Goal: Task Accomplishment & Management: Manage account settings

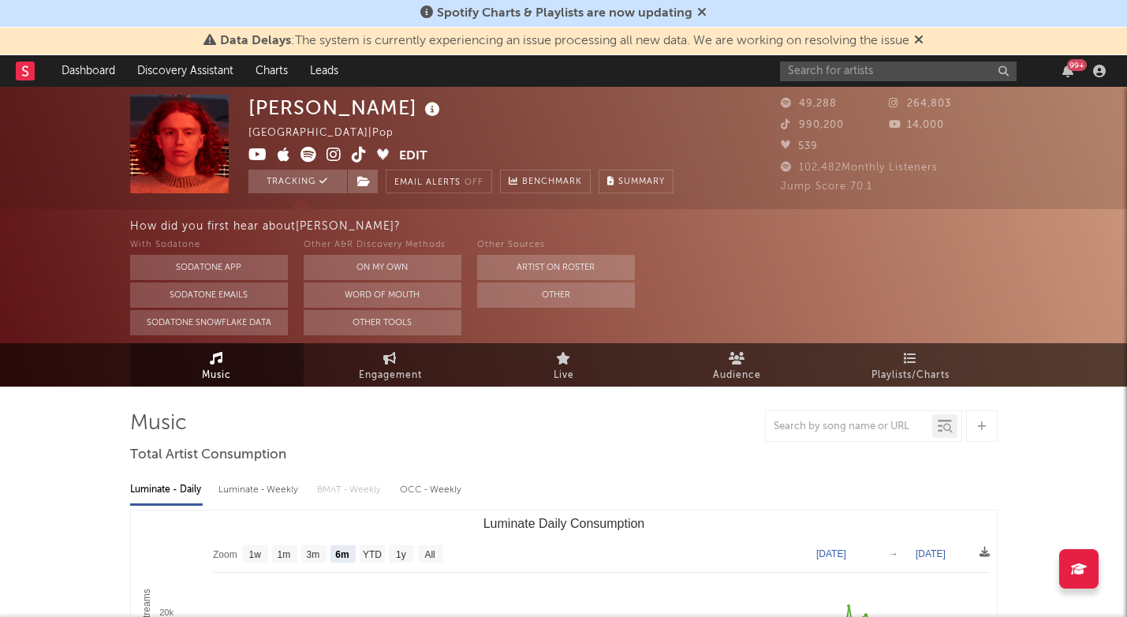
select select "6m"
click at [800, 65] on input "text" at bounding box center [898, 72] width 237 height 20
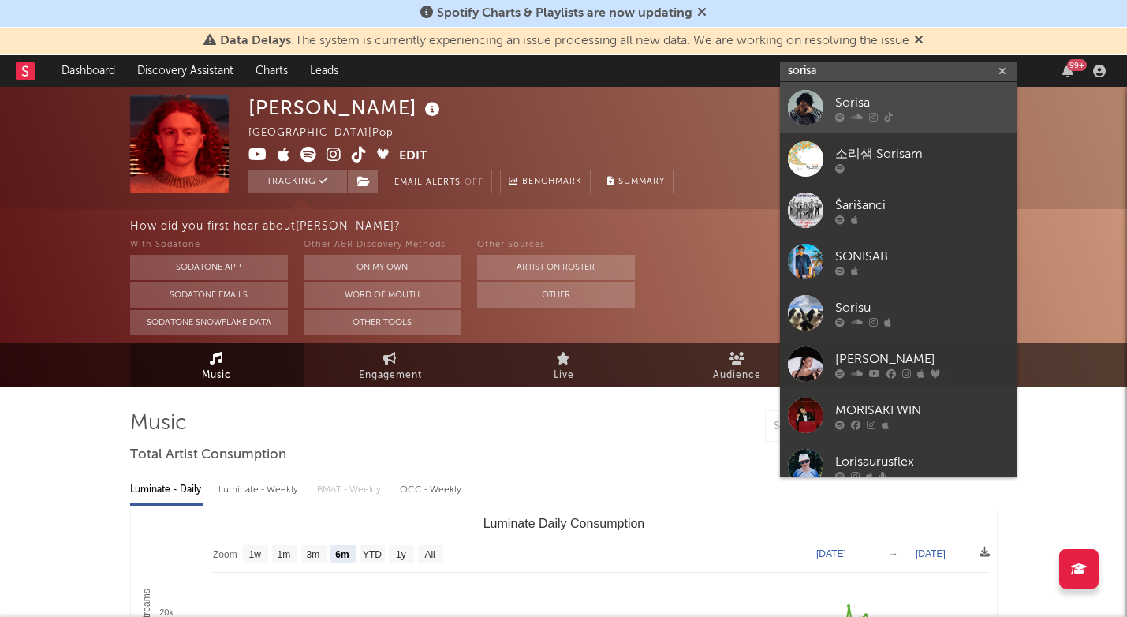
type input "sorisa"
click at [845, 91] on link "Sorisa" at bounding box center [898, 107] width 237 height 51
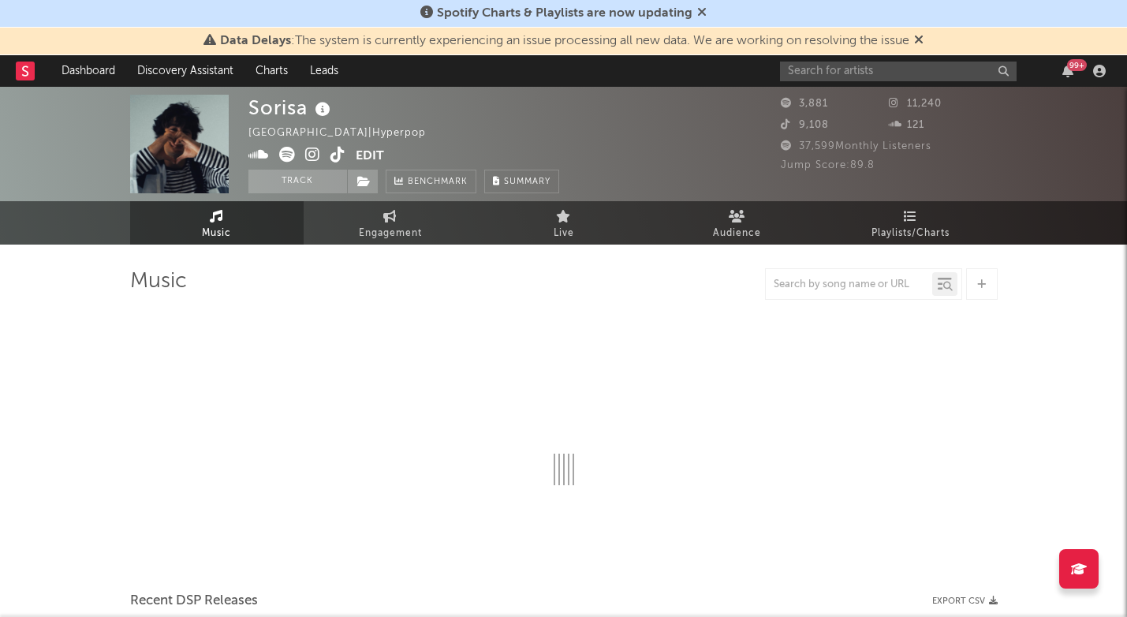
select select "1w"
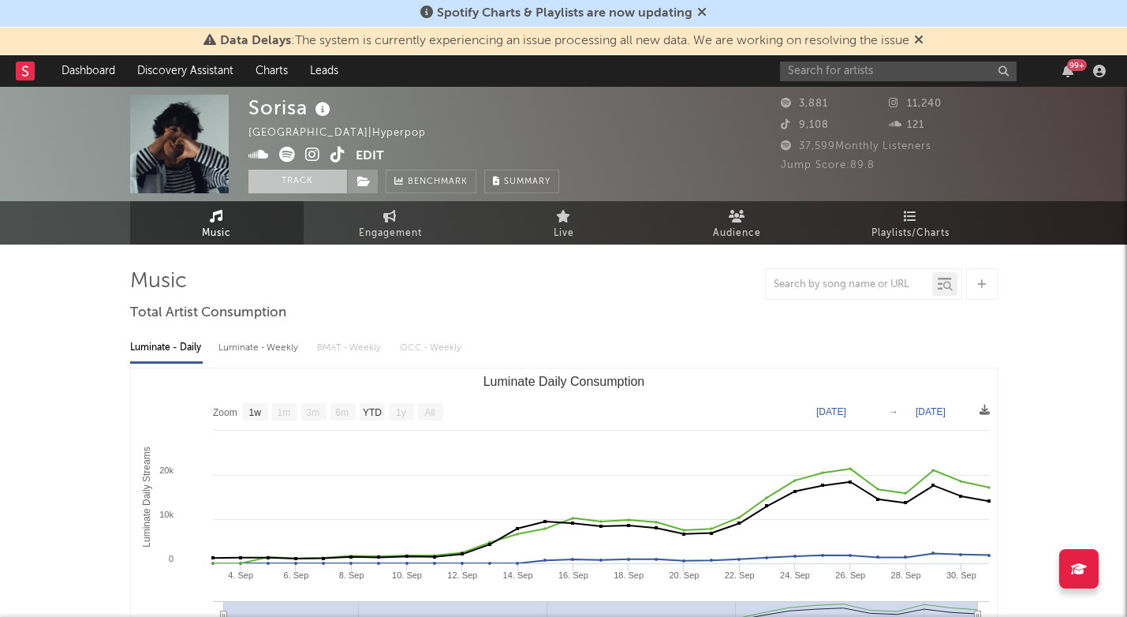
click at [290, 184] on button "Track" at bounding box center [298, 182] width 99 height 24
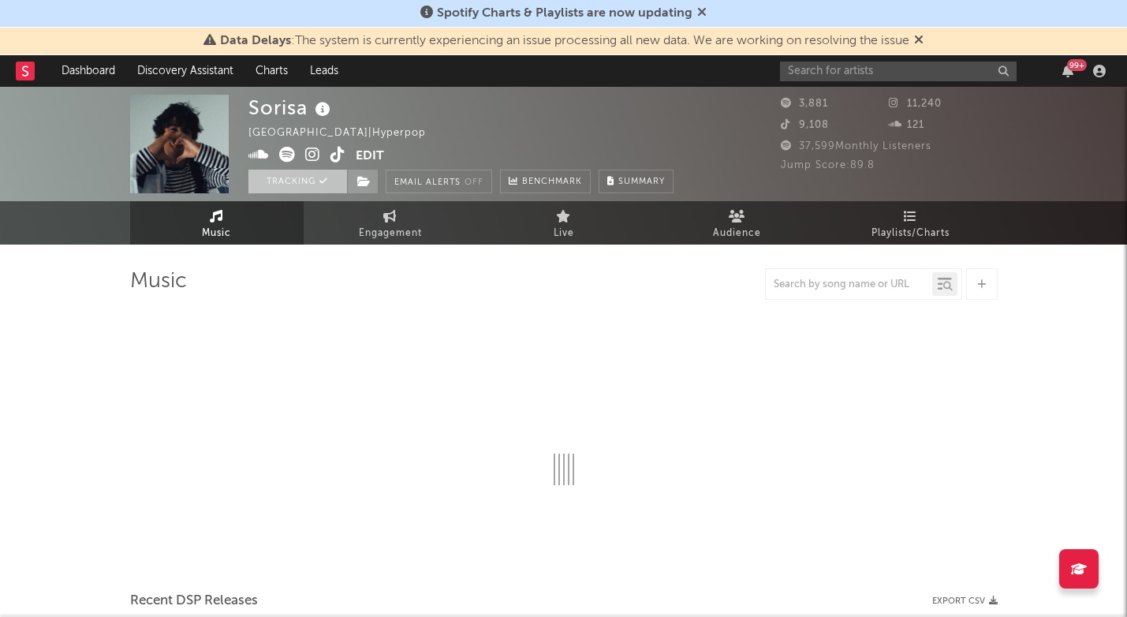
select select "1w"
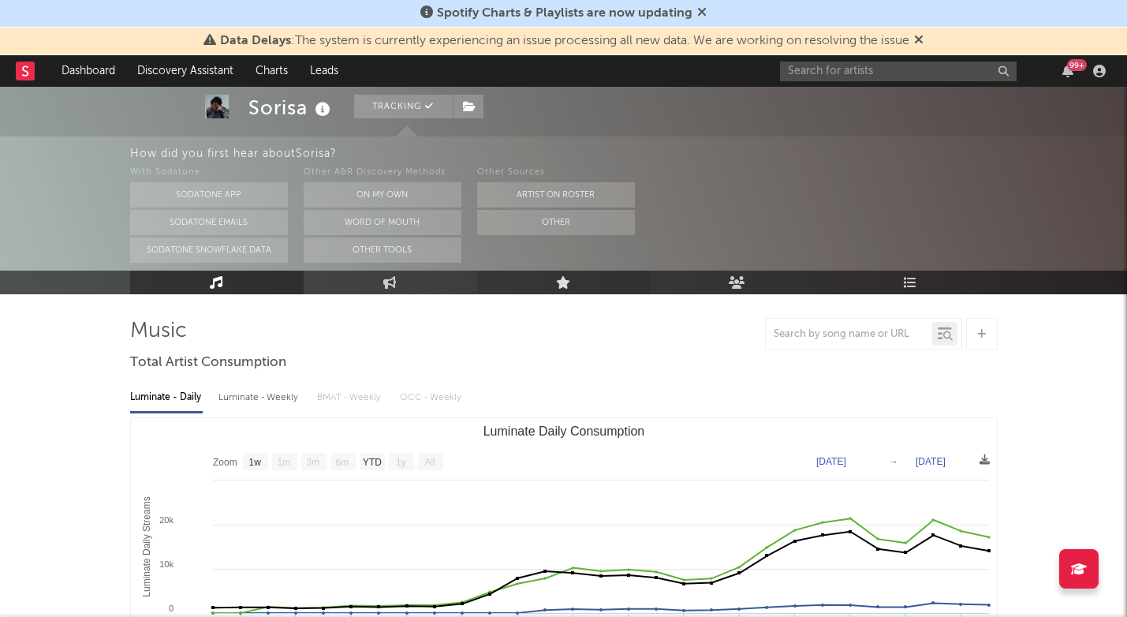
scroll to position [109, 0]
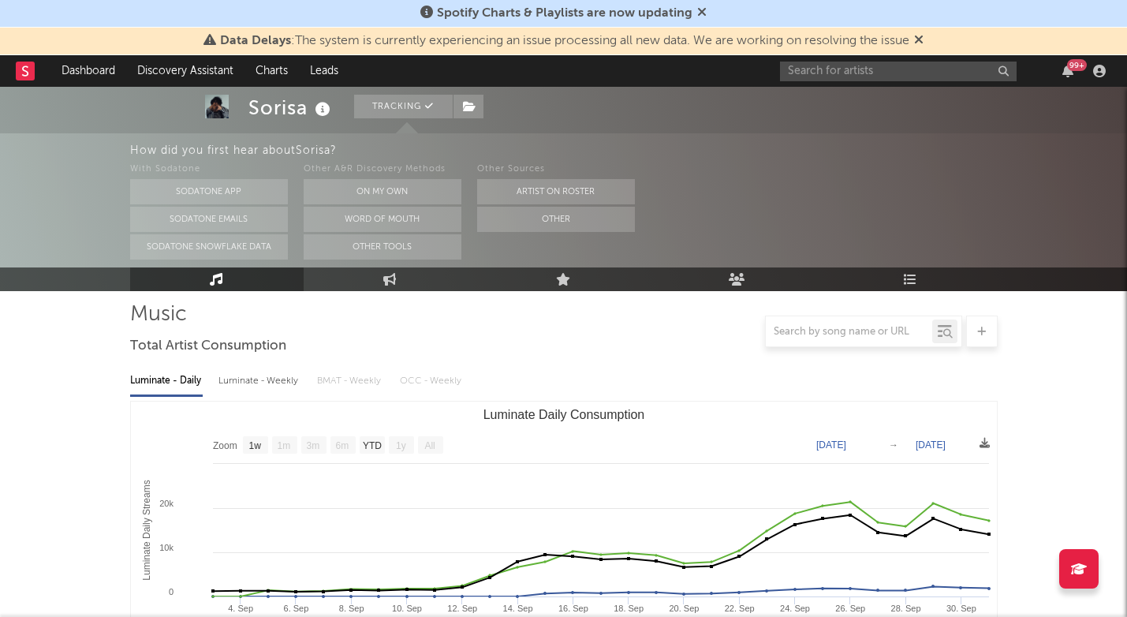
click at [257, 384] on div "Luminate - Weekly" at bounding box center [260, 381] width 83 height 27
select select "1w"
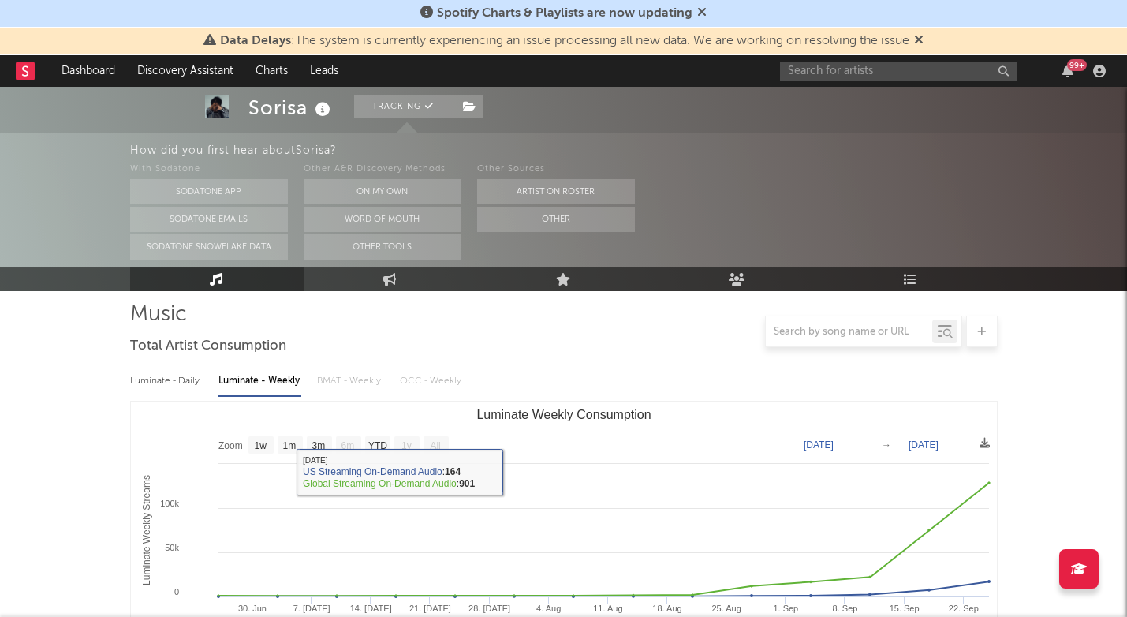
click at [184, 382] on div "Luminate - Daily" at bounding box center [166, 381] width 73 height 27
select select "1w"
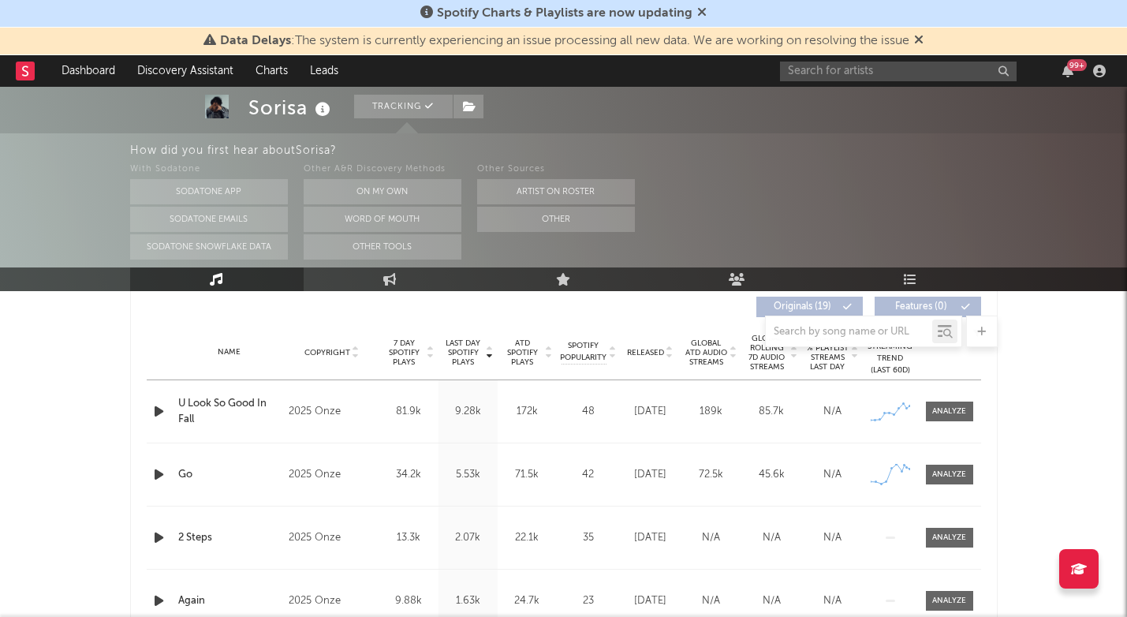
scroll to position [612, 0]
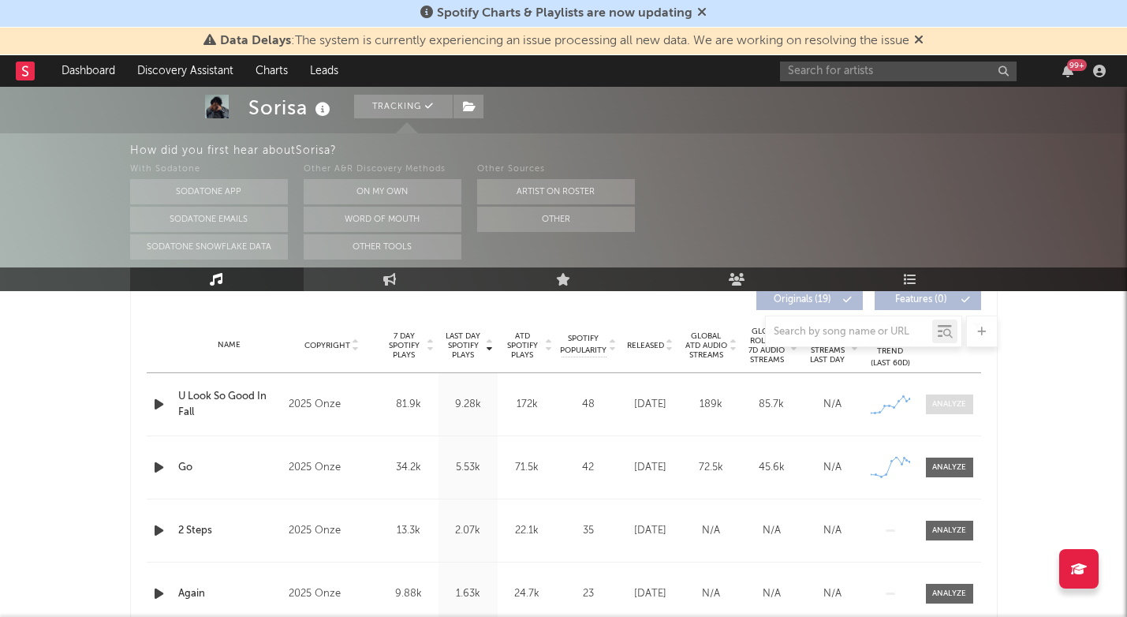
click at [959, 413] on span at bounding box center [949, 404] width 47 height 20
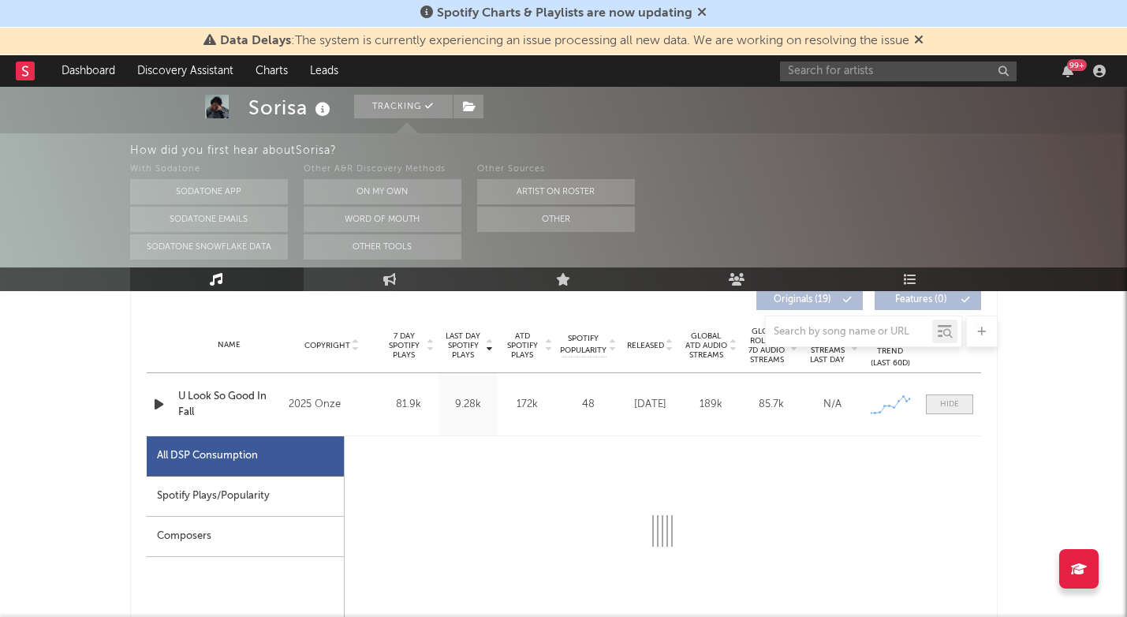
select select "1w"
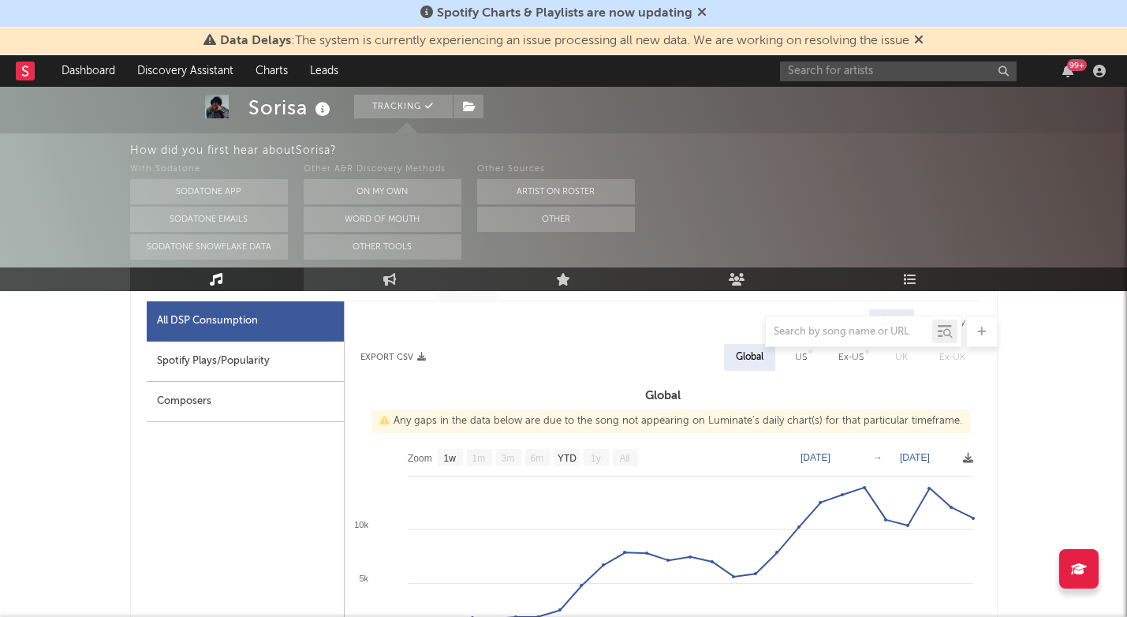
scroll to position [751, 0]
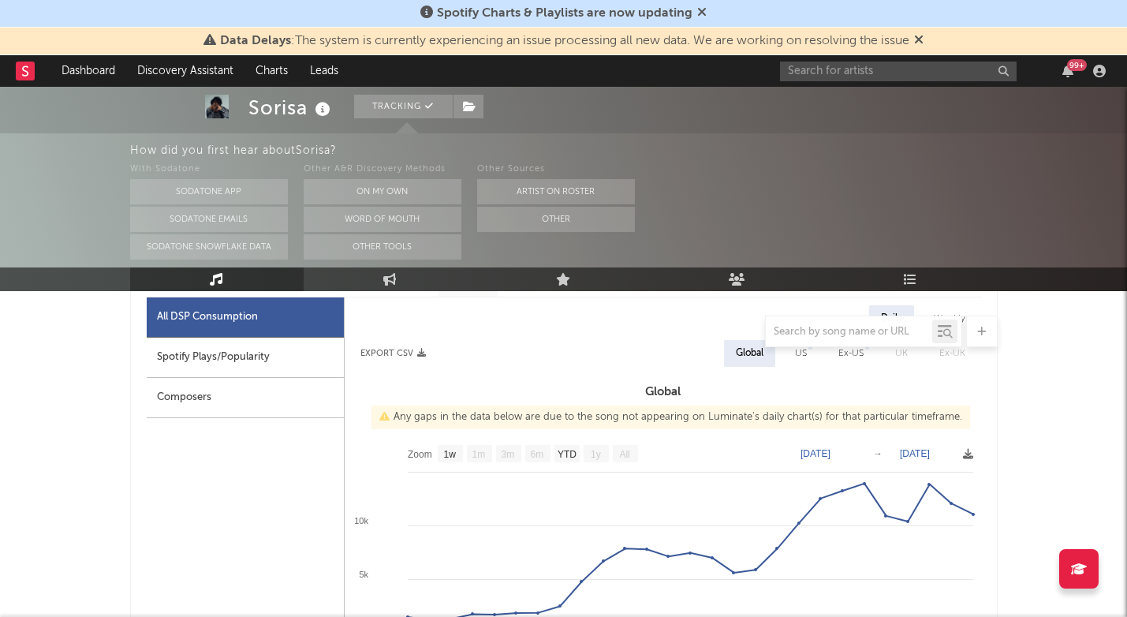
click at [226, 360] on div "Spotify Plays/Popularity" at bounding box center [245, 358] width 197 height 40
select select "1w"
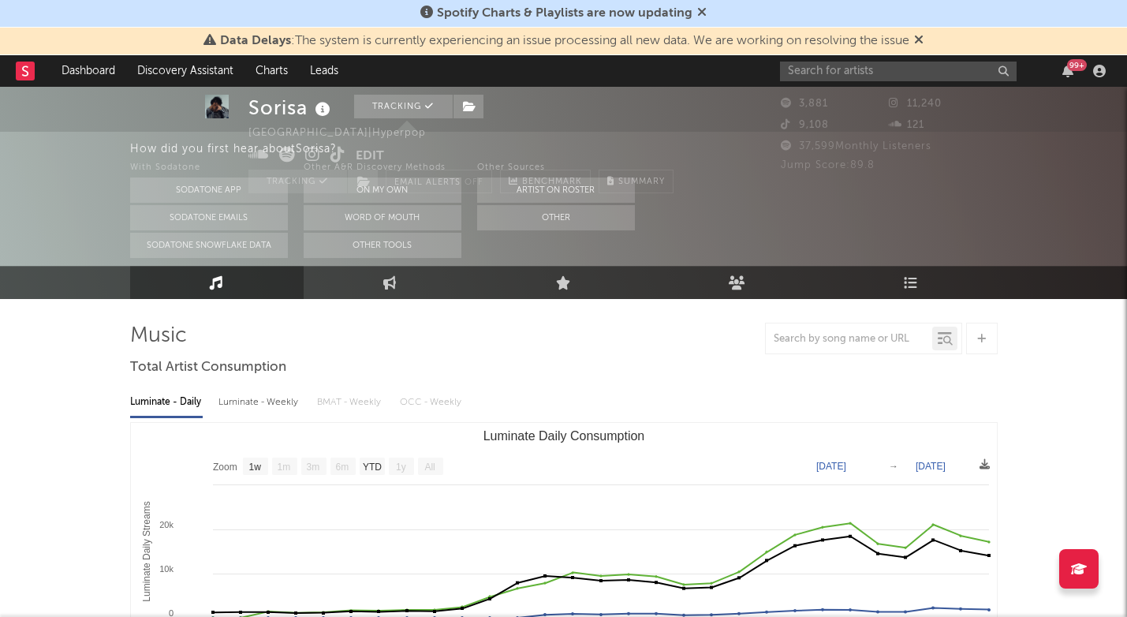
scroll to position [0, 0]
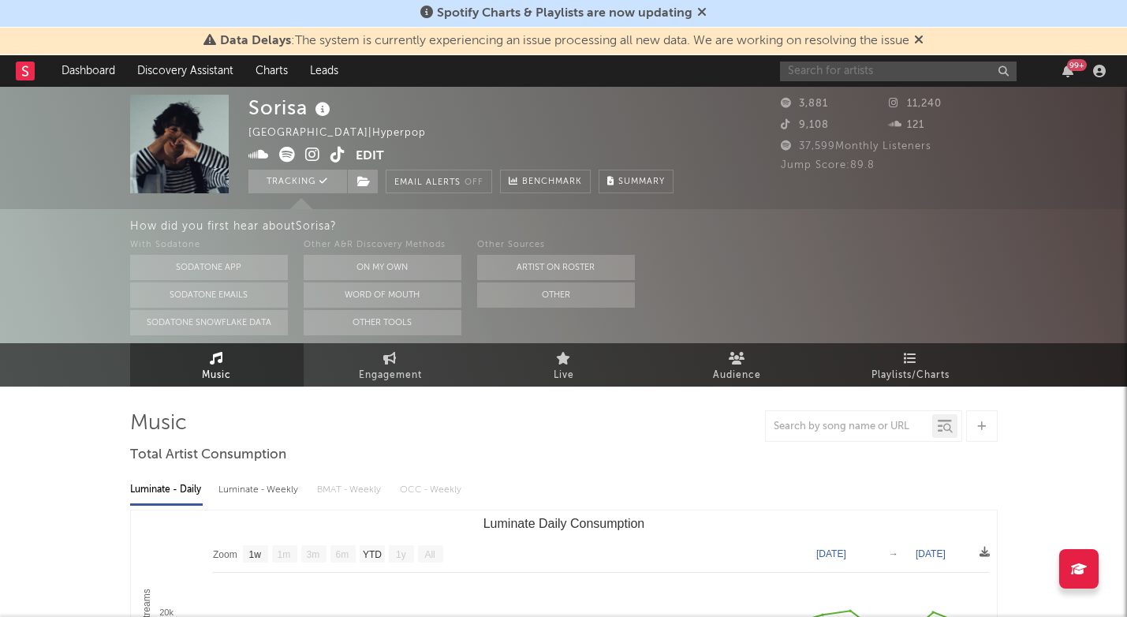
click at [811, 74] on input "text" at bounding box center [898, 72] width 237 height 20
click at [854, 69] on input "prlm chld" at bounding box center [898, 72] width 237 height 20
click at [865, 69] on input "prlm chld" at bounding box center [898, 72] width 237 height 20
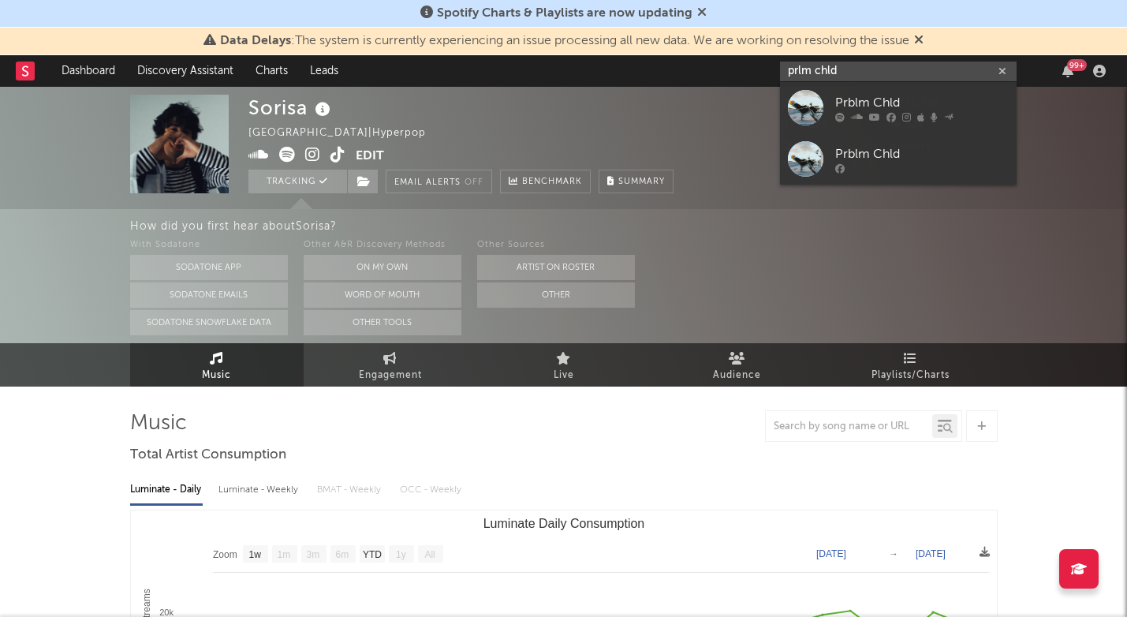
click at [865, 69] on input "prlm chld" at bounding box center [898, 72] width 237 height 20
paste input "[URL][DOMAIN_NAME]"
type input "[URL][DOMAIN_NAME]"
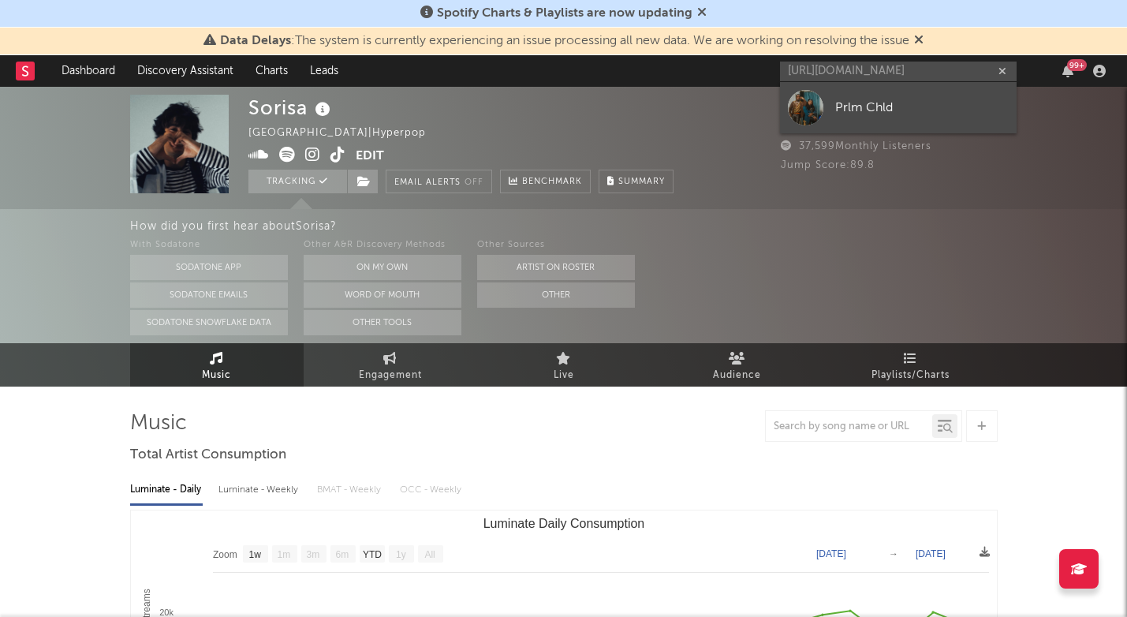
click at [866, 103] on div "Prlm Chld" at bounding box center [922, 107] width 174 height 19
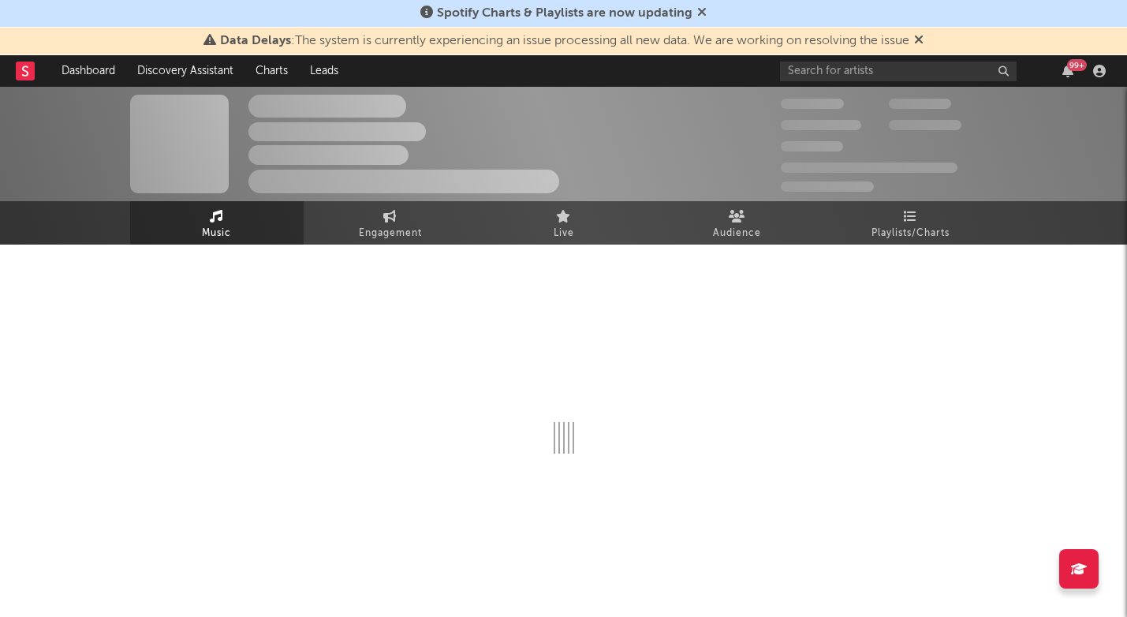
select select "1w"
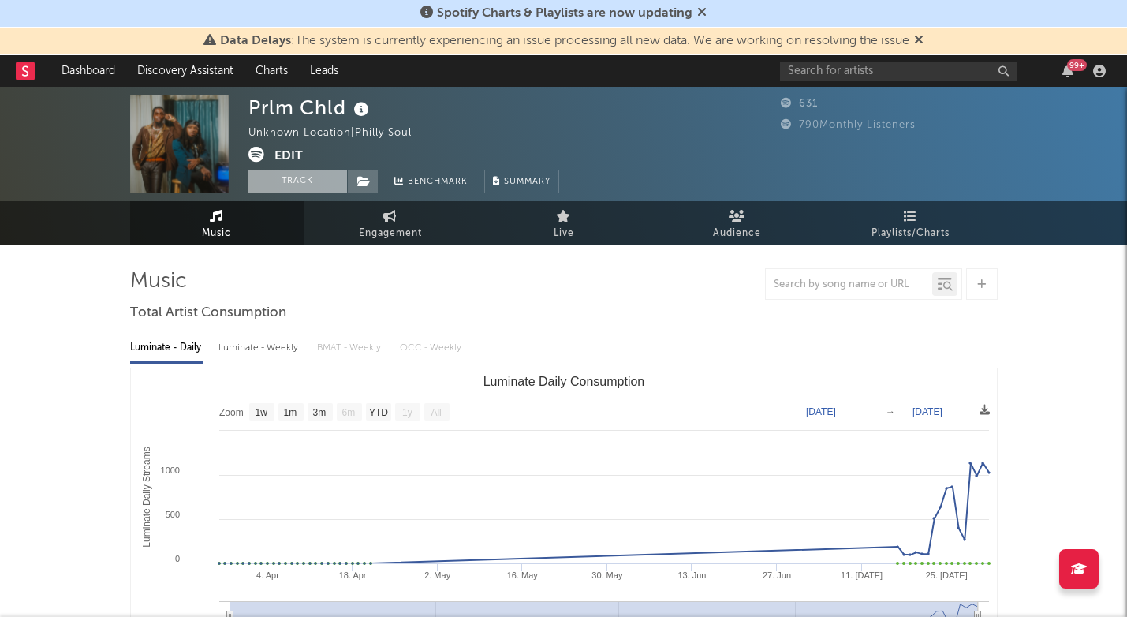
click at [313, 186] on button "Track" at bounding box center [298, 182] width 99 height 24
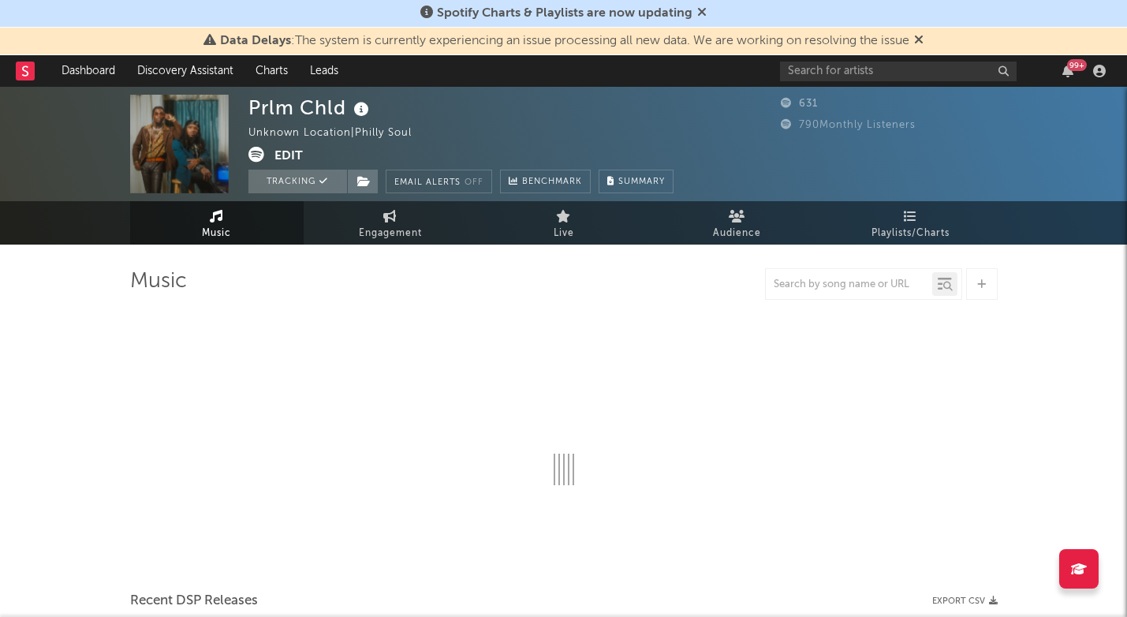
select select "1w"
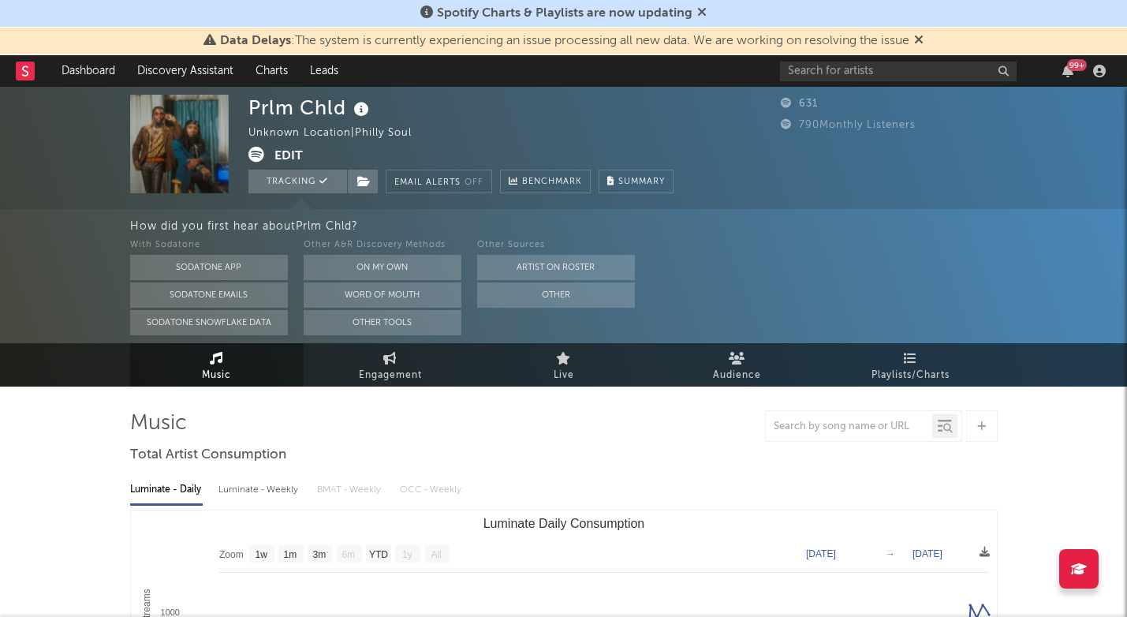
click at [296, 155] on button "Edit" at bounding box center [289, 157] width 28 height 20
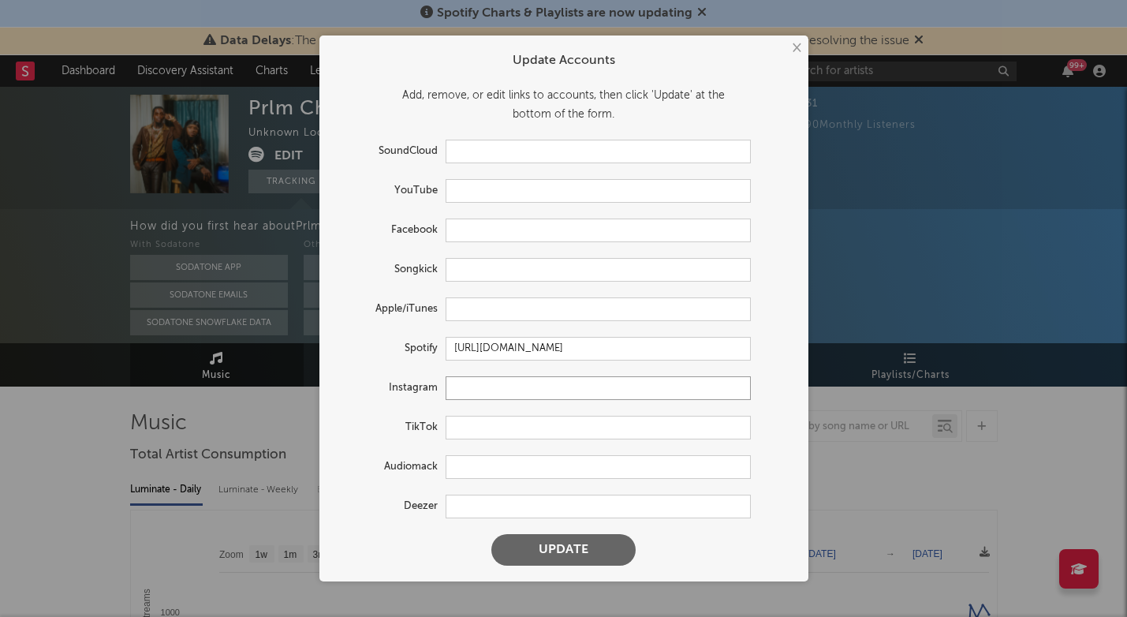
click at [528, 389] on input "text" at bounding box center [598, 388] width 305 height 24
paste input "[URL][DOMAIN_NAME]"
type input "[URL][DOMAIN_NAME]"
click at [530, 424] on input "text" at bounding box center [598, 428] width 305 height 24
paste input "[URL][DOMAIN_NAME]"
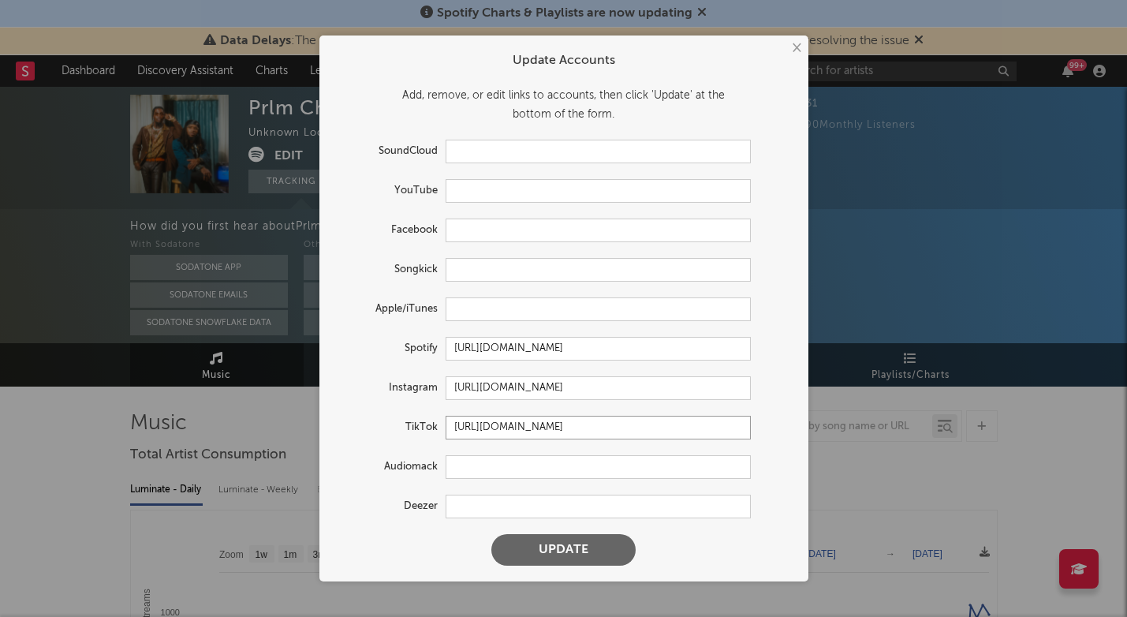
type input "[URL][DOMAIN_NAME]"
click at [539, 548] on button "Update" at bounding box center [563, 550] width 144 height 32
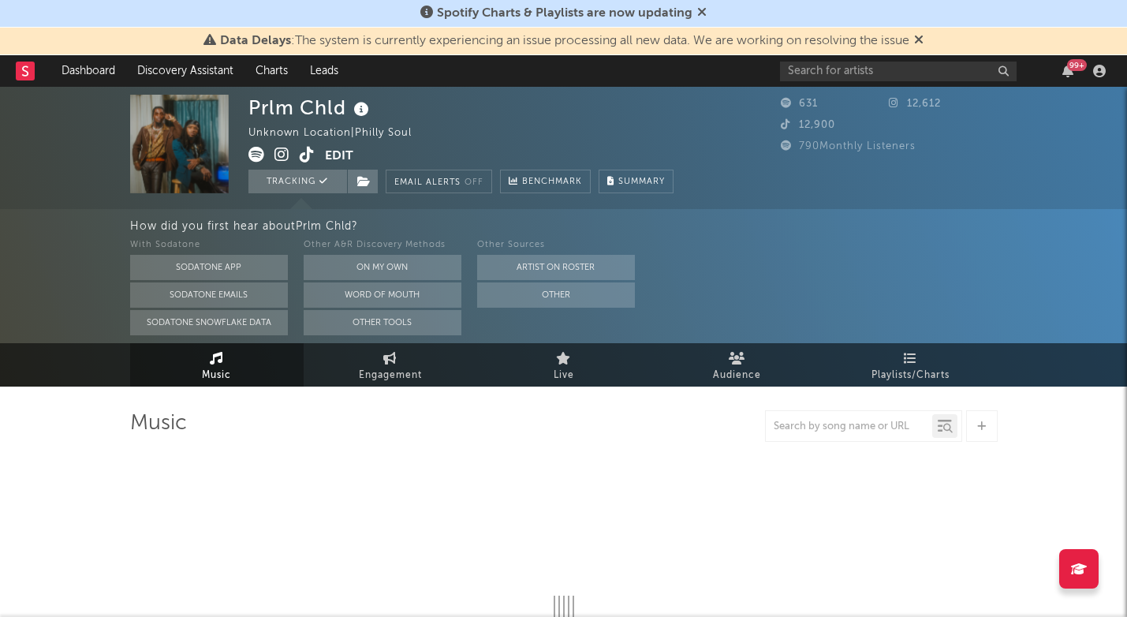
select select "1w"
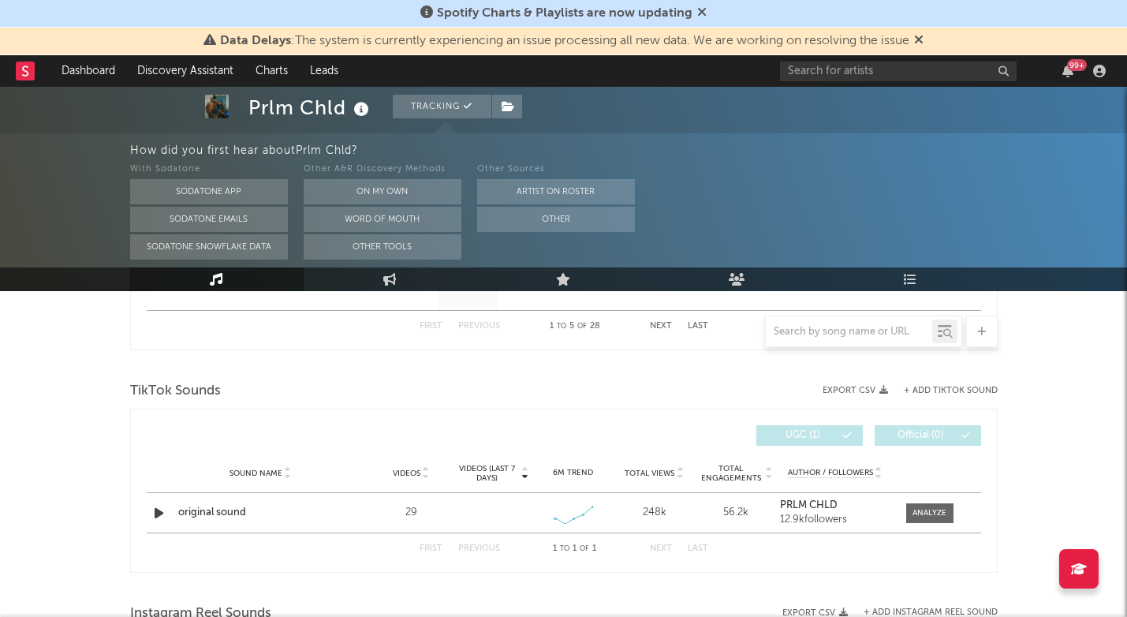
scroll to position [1040, 0]
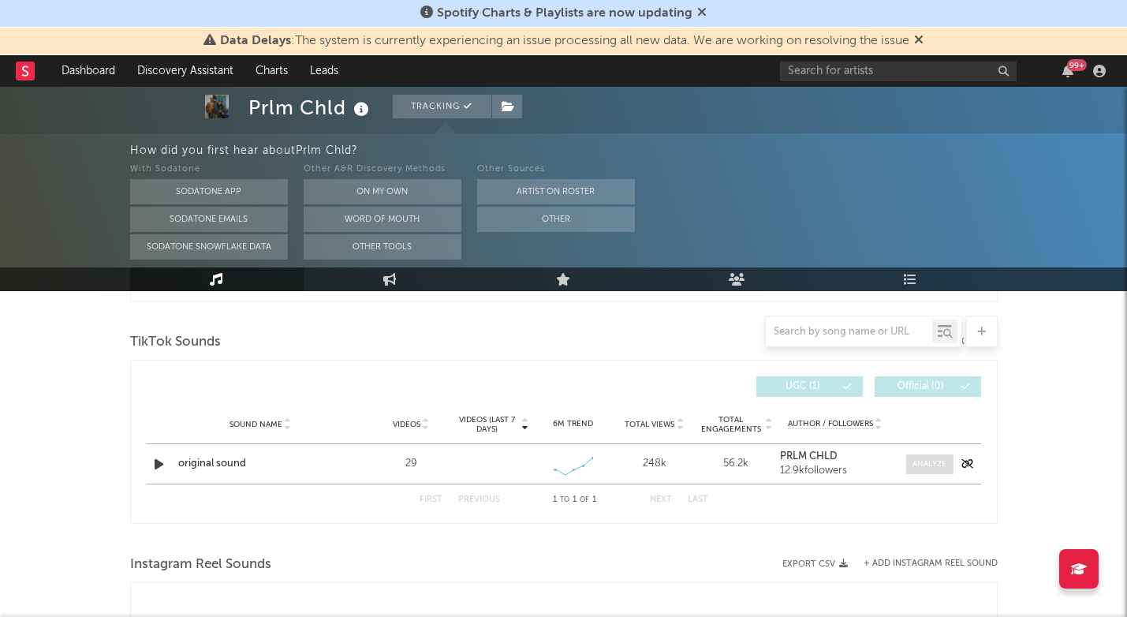
click at [921, 461] on div at bounding box center [930, 464] width 34 height 12
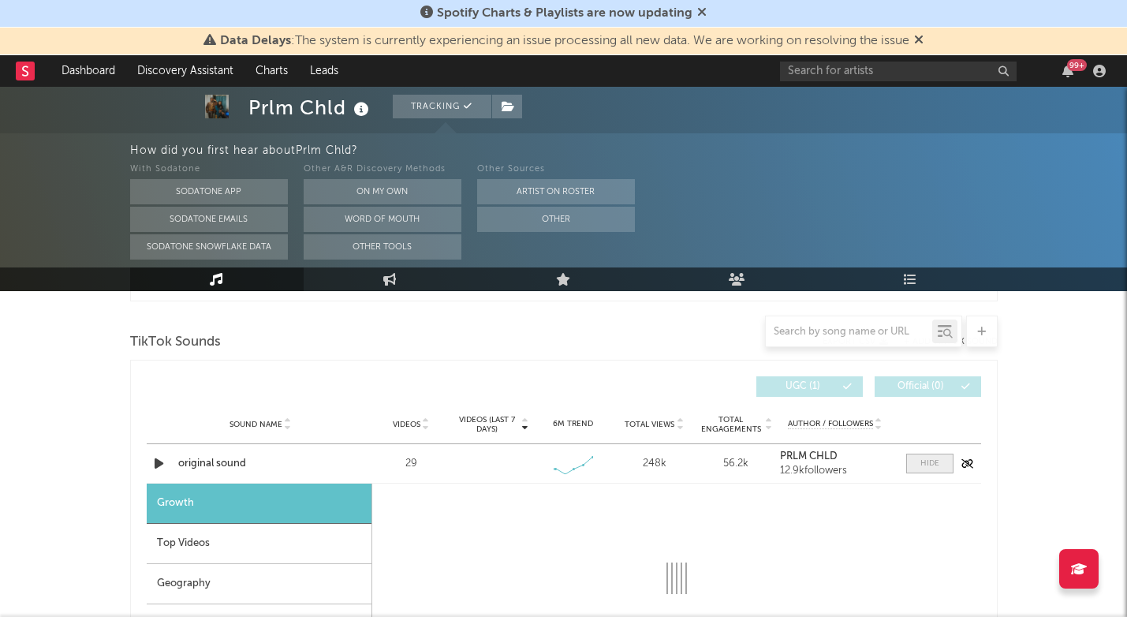
select select "1w"
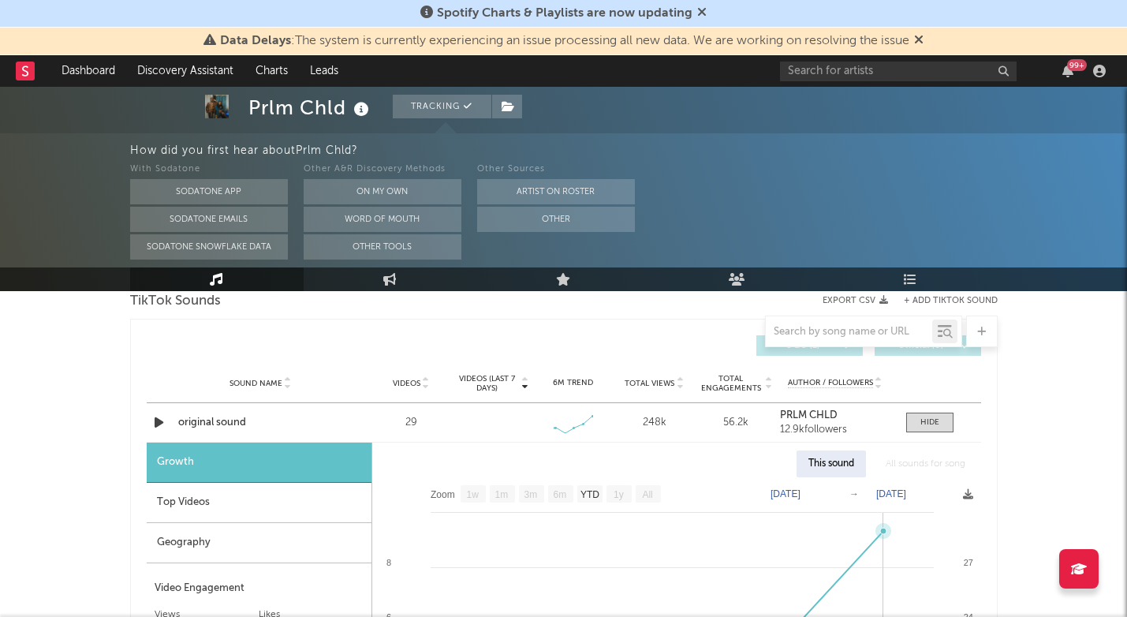
scroll to position [1077, 0]
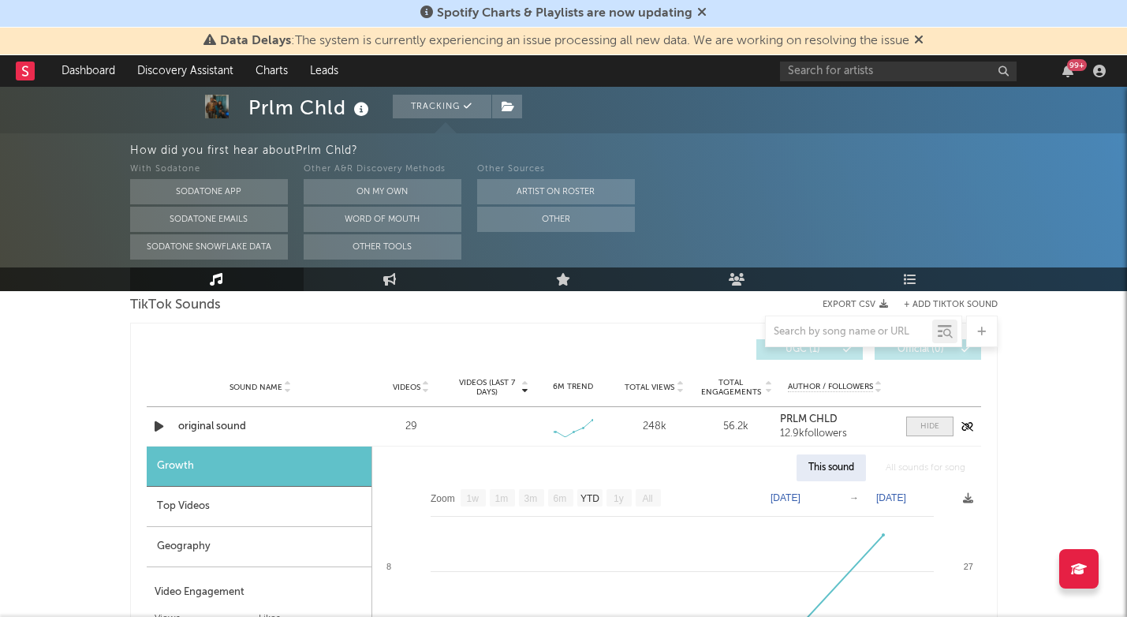
click at [928, 428] on div at bounding box center [930, 426] width 19 height 12
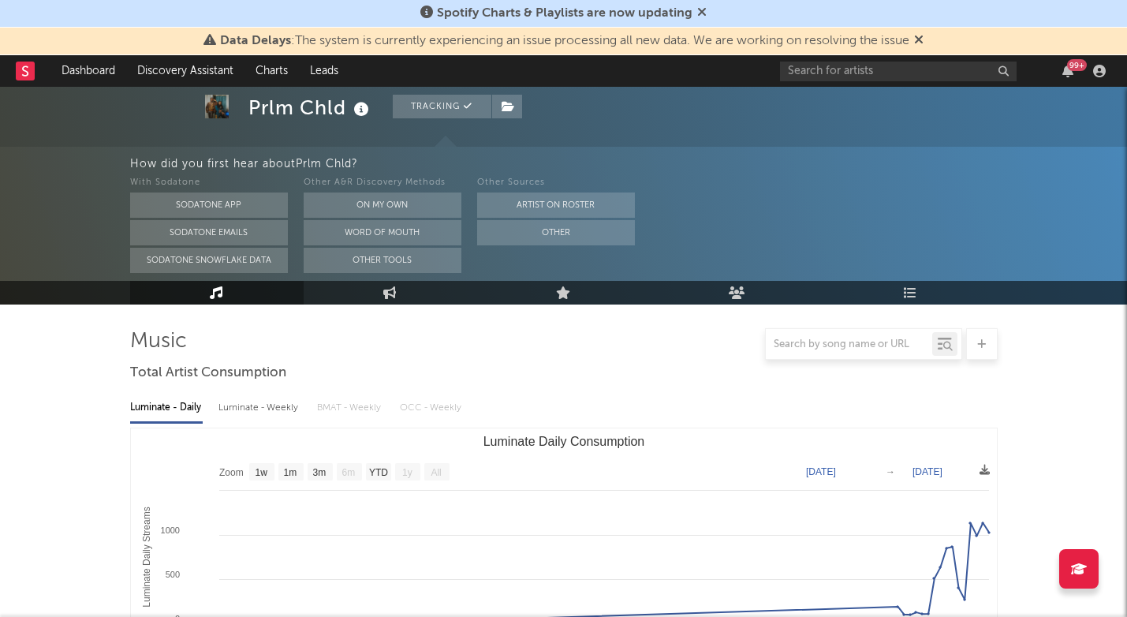
scroll to position [0, 0]
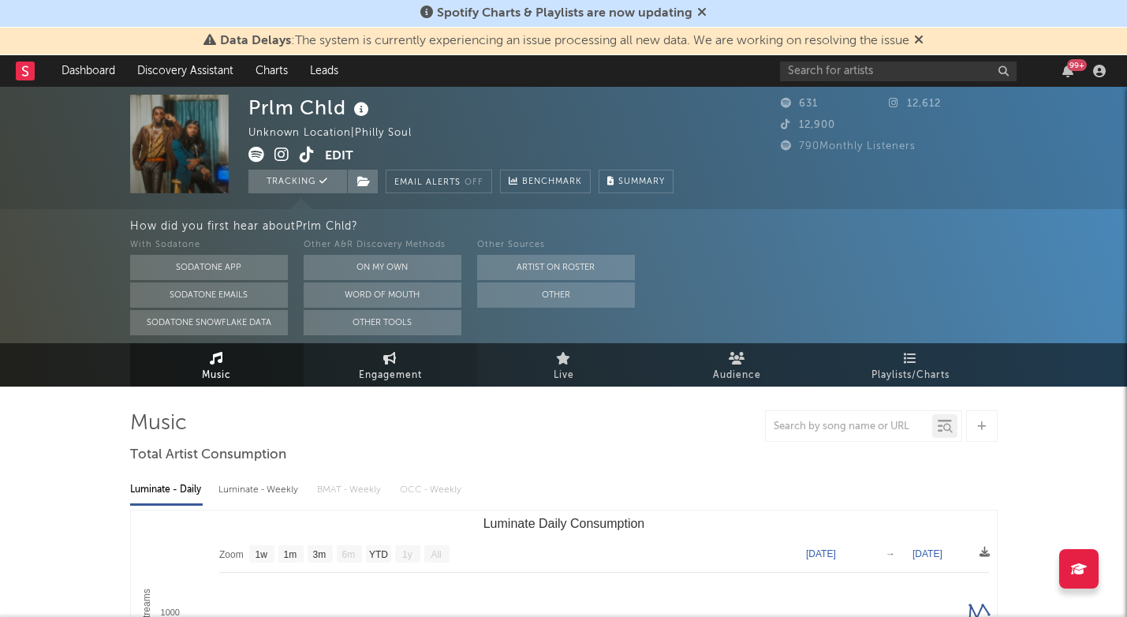
click at [437, 372] on link "Engagement" at bounding box center [391, 364] width 174 height 43
select select "1w"
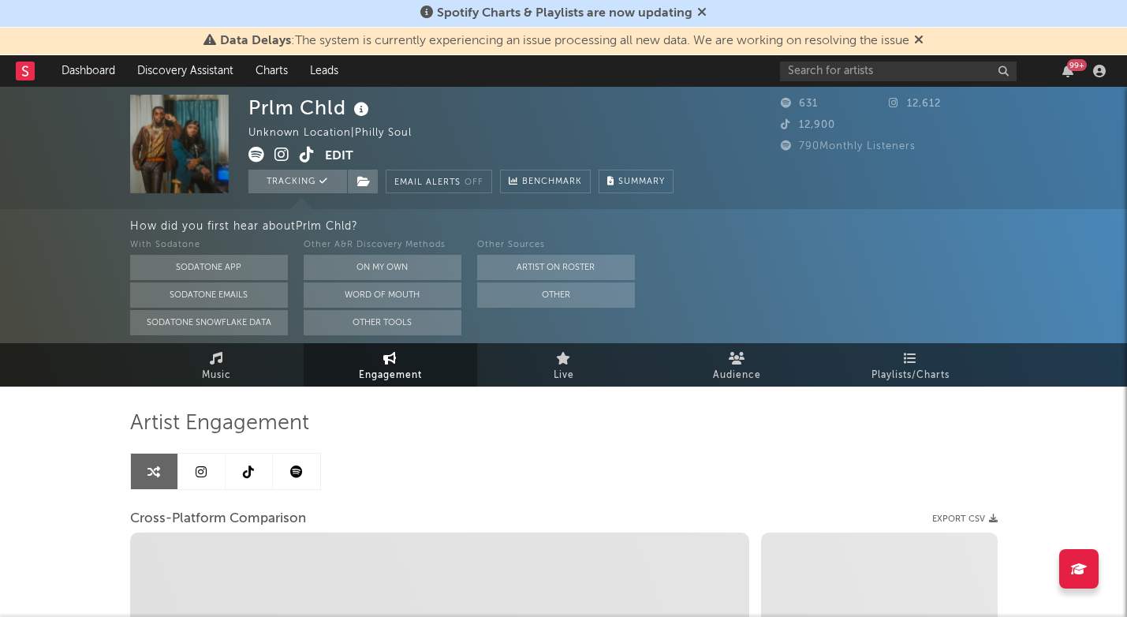
click at [212, 477] on link at bounding box center [201, 472] width 47 height 36
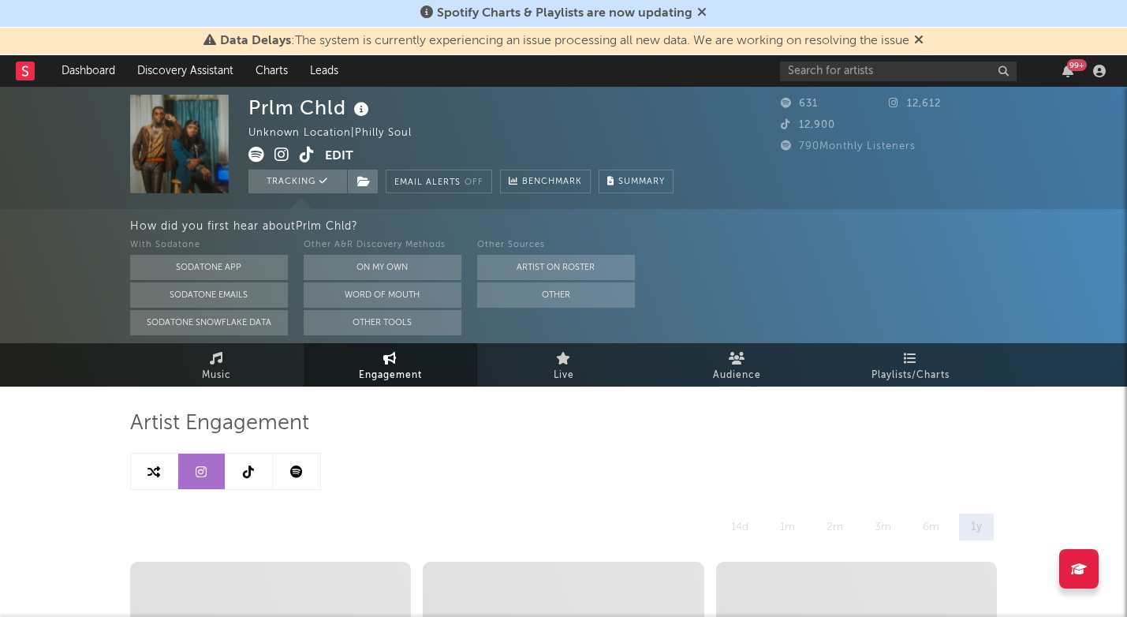
select select "6m"
